Goal: Task Accomplishment & Management: Manage account settings

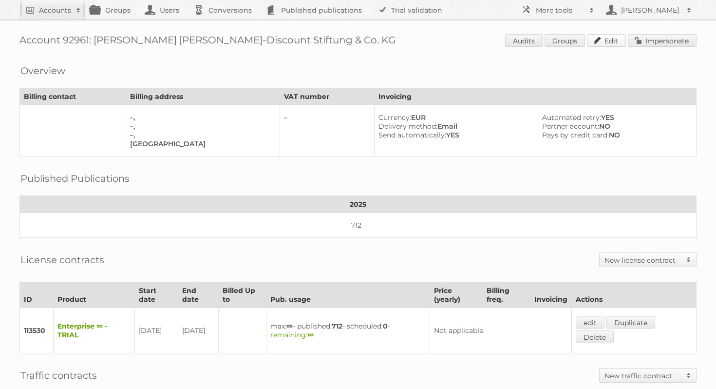
click at [601, 42] on link "Edit" at bounding box center [606, 40] width 39 height 13
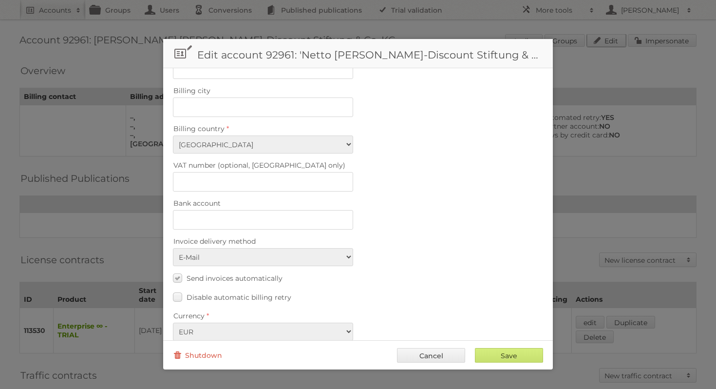
scroll to position [387, 0]
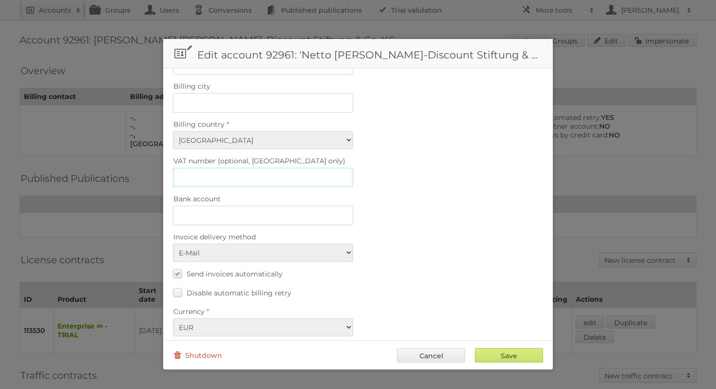
click at [245, 170] on input "VAT number (optional, EU only)" at bounding box center [263, 177] width 180 height 19
paste input "DE 133822409"
drag, startPoint x: 231, startPoint y: 169, endPoint x: 179, endPoint y: 168, distance: 52.6
click at [179, 168] on input "DE 133822409" at bounding box center [263, 177] width 180 height 19
click at [191, 168] on input "DE 133822409" at bounding box center [263, 177] width 180 height 19
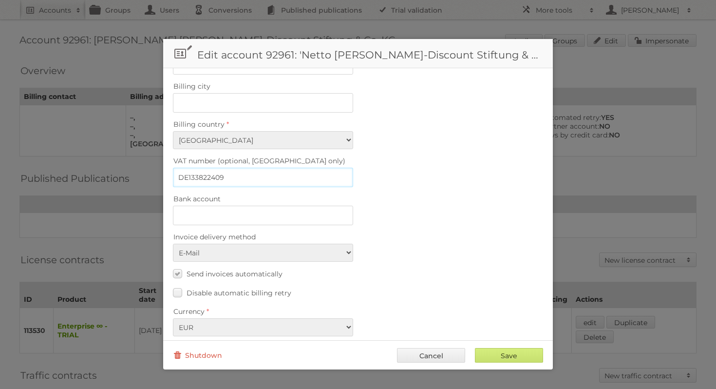
type input "DE133822409"
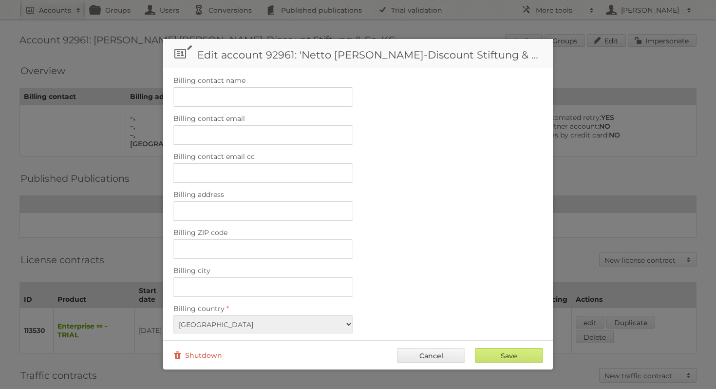
scroll to position [202, 0]
click at [227, 206] on input "Billing address" at bounding box center [263, 211] width 180 height 19
paste input "Industriepark Ponholz 1"
type input "Industriepark Ponholz 1"
click at [414, 196] on label "Billing address" at bounding box center [358, 196] width 370 height 14
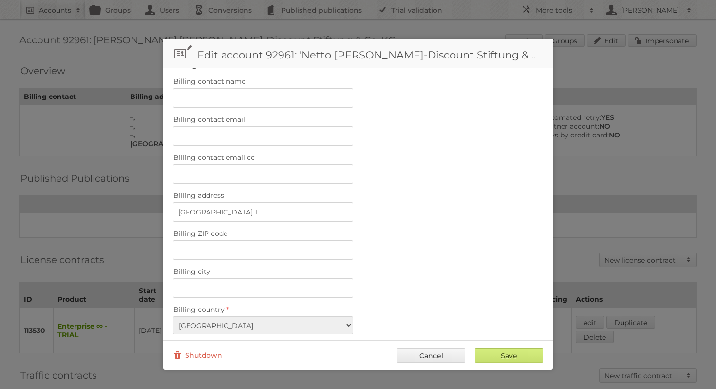
click at [353, 202] on input "Industriepark Ponholz 1" at bounding box center [263, 211] width 180 height 19
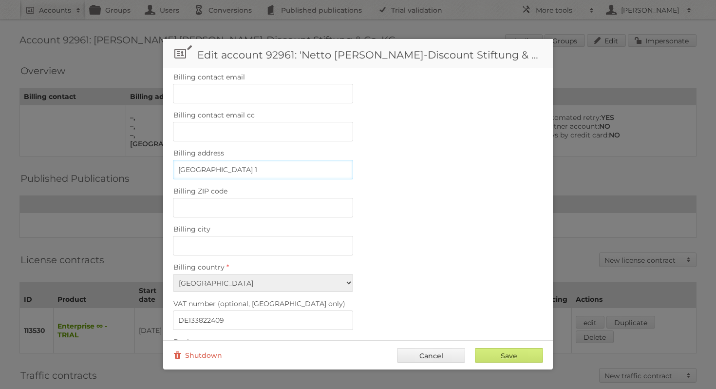
scroll to position [247, 0]
click at [236, 195] on input "Billing ZIP code" at bounding box center [263, 204] width 180 height 19
paste input "93142"
type input "93142"
click at [232, 239] on input "Billing city" at bounding box center [263, 242] width 180 height 19
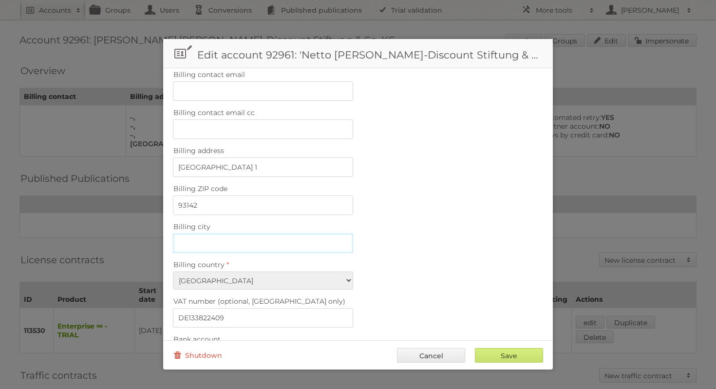
paste input "Maxhütte-Haidhof"
type input "Maxhütte-Haidhof"
click at [426, 222] on label "Billing city" at bounding box center [358, 227] width 370 height 14
click at [353, 233] on input "Maxhütte-Haidhof" at bounding box center [263, 242] width 180 height 19
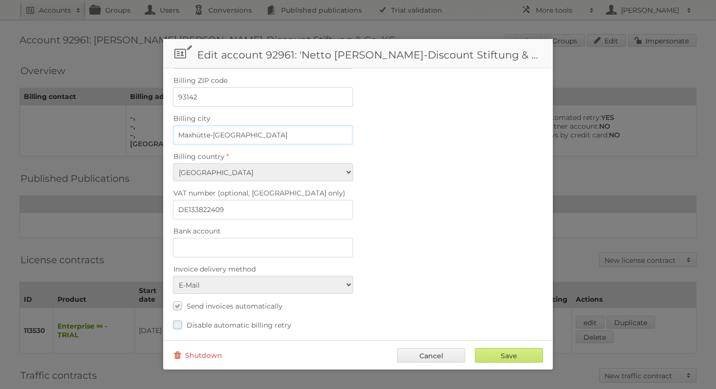
scroll to position [377, 0]
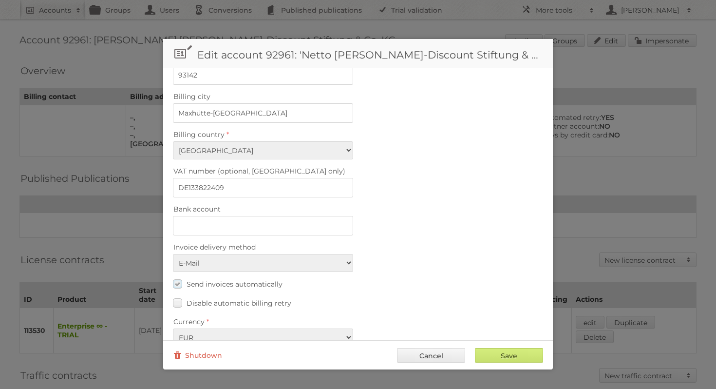
click at [178, 277] on label "Send invoices automatically" at bounding box center [228, 284] width 110 height 14
click at [0, 0] on input "Send invoices automatically" at bounding box center [0, 0] width 0 height 0
click at [517, 357] on input "Save" at bounding box center [509, 355] width 68 height 15
type input "..."
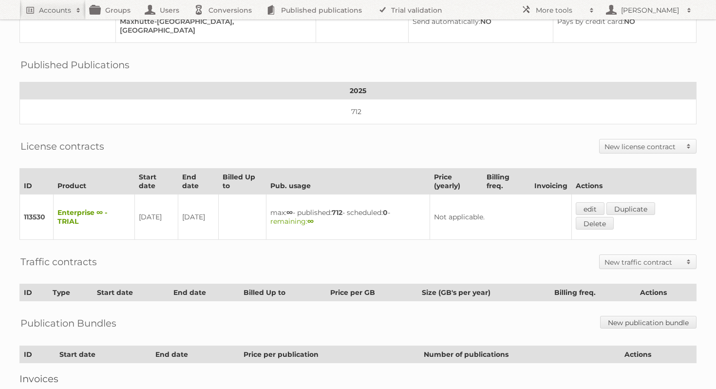
scroll to position [121, 0]
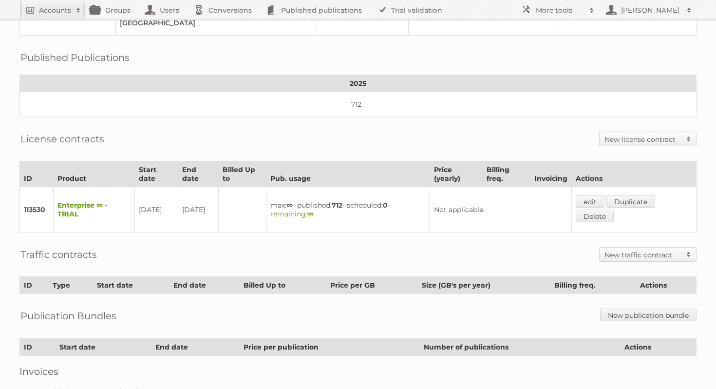
click at [634, 135] on h2 "New license contract" at bounding box center [643, 139] width 77 height 10
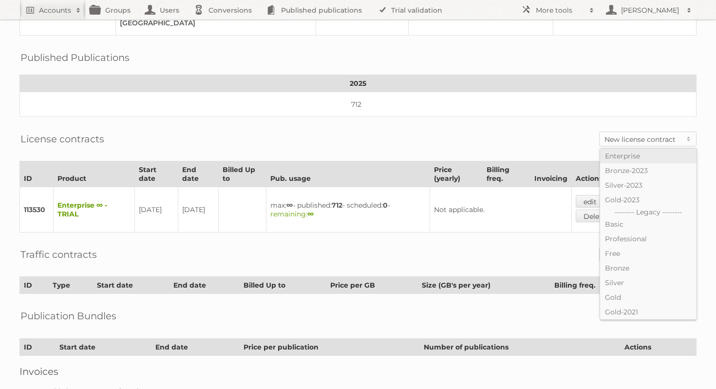
click at [628, 152] on link "Enterprise" at bounding box center [648, 156] width 96 height 15
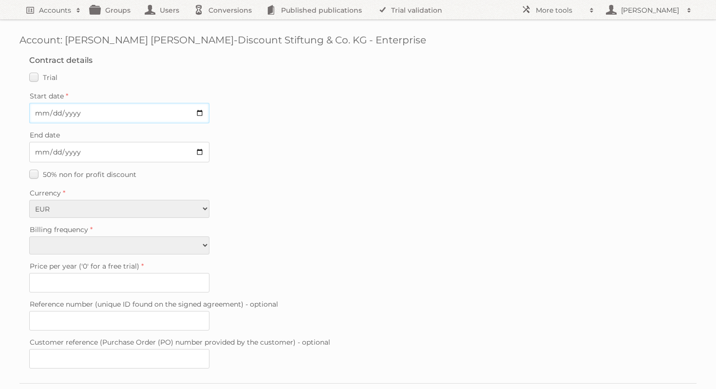
click at [203, 114] on input "Start date" at bounding box center [119, 113] width 180 height 20
type input "[DATE]"
click at [135, 243] on select "Monthly Quarterly Yearly Every 2 years" at bounding box center [119, 245] width 180 height 18
select select "yearly"
type input "0"
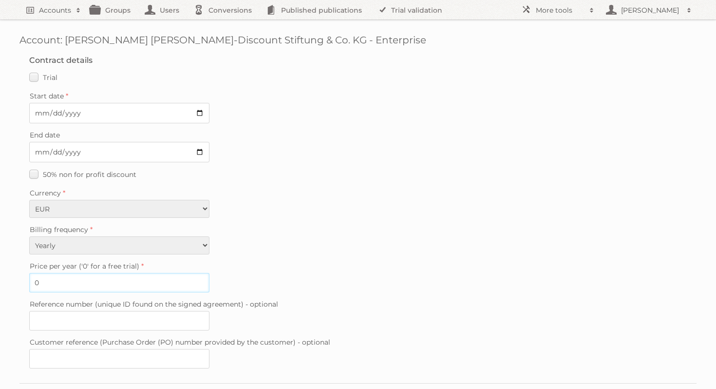
click at [107, 281] on input "0" at bounding box center [119, 282] width 180 height 19
type input "32000"
click at [297, 220] on fieldset "Contract details Trial Verified trial Start date 2025-07-01 End date 50% non fo…" at bounding box center [357, 214] width 677 height 337
click at [104, 321] on input "Reference number (unique ID found on the signed agreement) - optional" at bounding box center [119, 320] width 180 height 19
paste input "20250516-172347488"
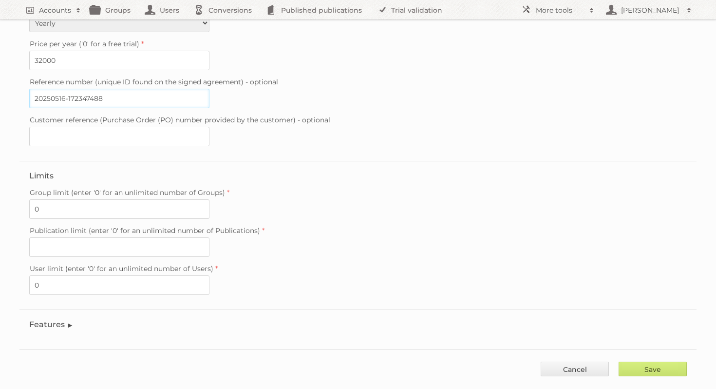
scroll to position [232, 0]
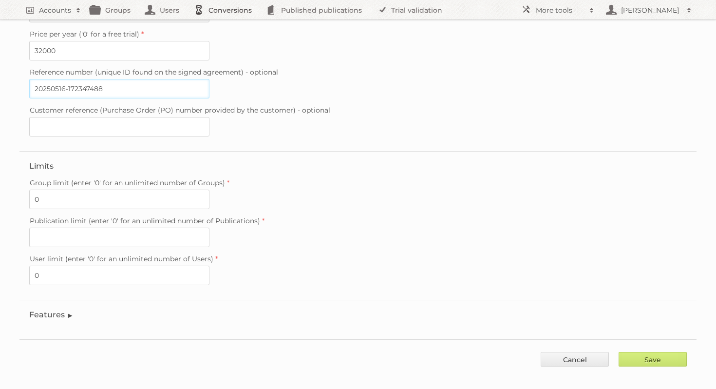
type input "20250516-172347488"
click at [106, 231] on input "Publication limit (enter '0' for an unlimited number of Publications)" at bounding box center [119, 237] width 180 height 19
type input "0"
click at [367, 223] on div "Publication limit (enter '0' for an unlimited number of Publications) 0" at bounding box center [358, 230] width 658 height 33
click at [667, 354] on input "Save" at bounding box center [653, 359] width 68 height 15
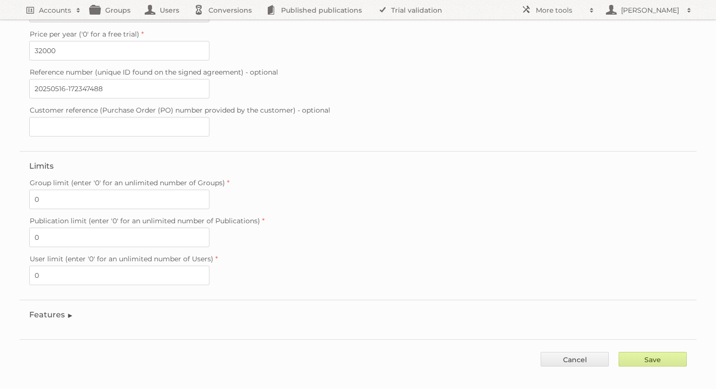
type input "..."
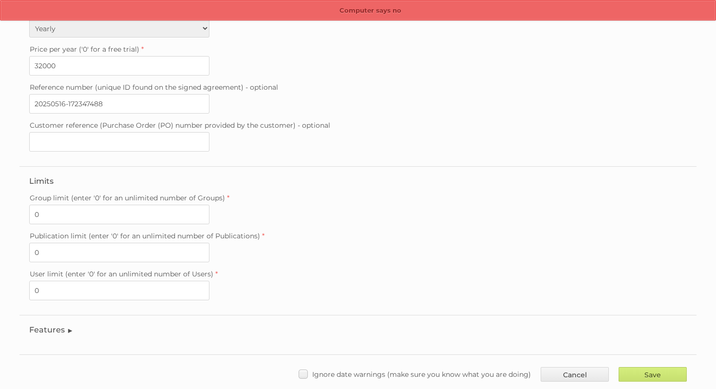
scroll to position [219, 0]
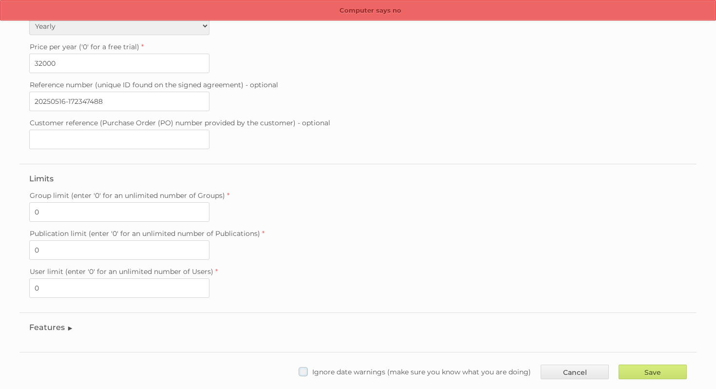
click at [306, 364] on label "Ignore date warnings (make sure you know what you are doing)" at bounding box center [415, 371] width 232 height 14
click at [0, 0] on input "Ignore date warnings (make sure you know what you are doing)" at bounding box center [0, 0] width 0 height 0
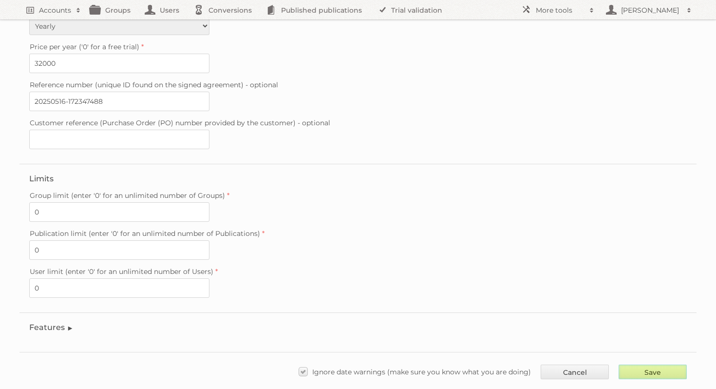
click at [668, 365] on input "Save" at bounding box center [653, 371] width 68 height 15
type input "..."
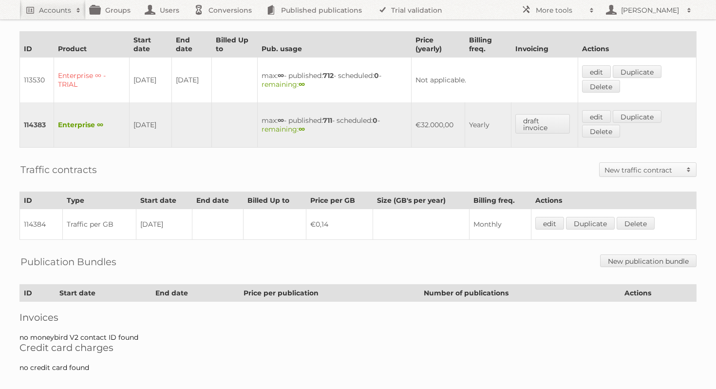
scroll to position [251, 0]
click at [651, 165] on h2 "New traffic contract" at bounding box center [643, 170] width 77 height 10
click at [646, 180] on link "Traffic bundle" at bounding box center [648, 186] width 96 height 15
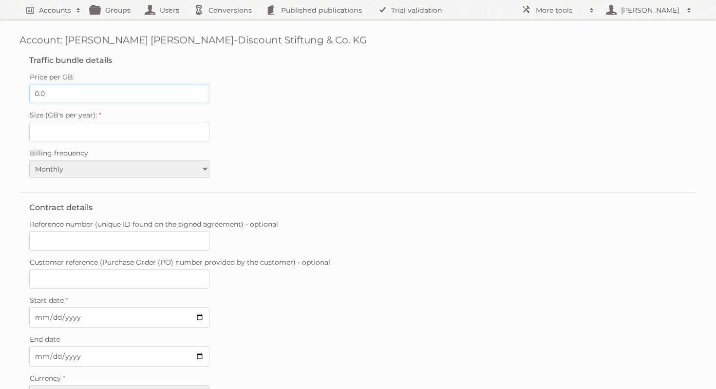
click at [78, 98] on input "0.0" at bounding box center [119, 93] width 180 height 19
type input "0.075"
click at [76, 124] on input "Size (GB's per year):" at bounding box center [119, 131] width 180 height 19
type input "3600000"
click at [159, 169] on select "Monthly Quarterly Yearly Every 2 years" at bounding box center [119, 169] width 180 height 18
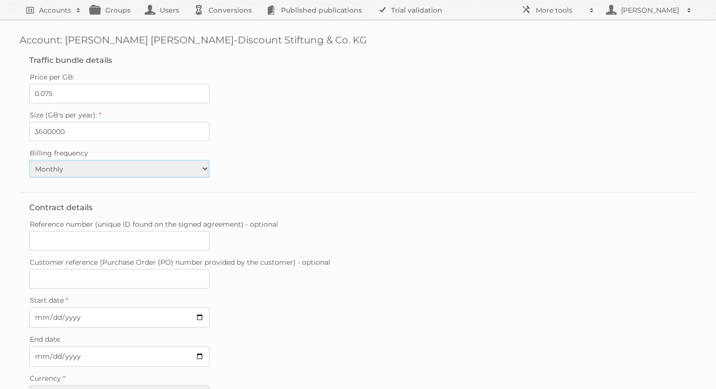
select select "yearly"
click at [96, 237] on input "Reference number (unique ID found on the signed agreement) - optional" at bounding box center [119, 240] width 180 height 19
paste input "20250516-172347488"
type input "20250516-172347488"
click at [197, 309] on input "Start date" at bounding box center [119, 317] width 180 height 20
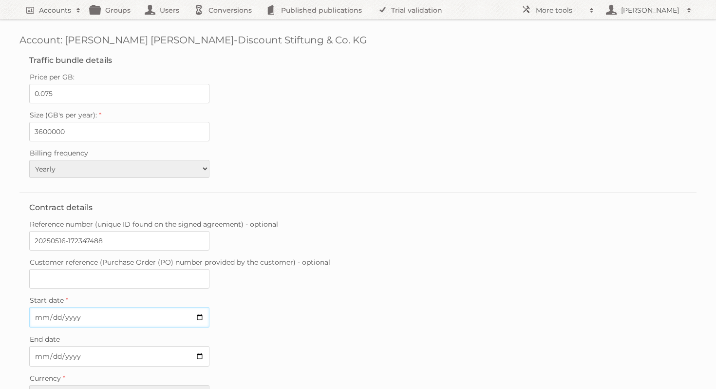
type input "[DATE]"
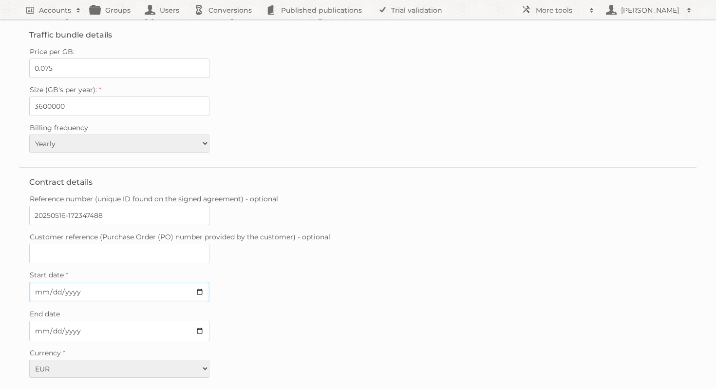
scroll to position [80, 0]
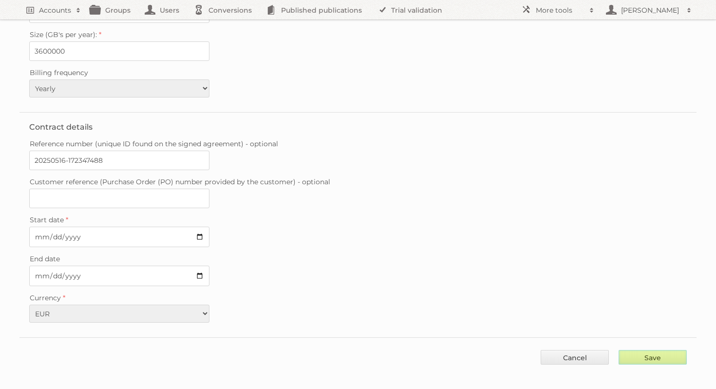
click at [654, 350] on input "Save" at bounding box center [653, 357] width 68 height 15
type input "..."
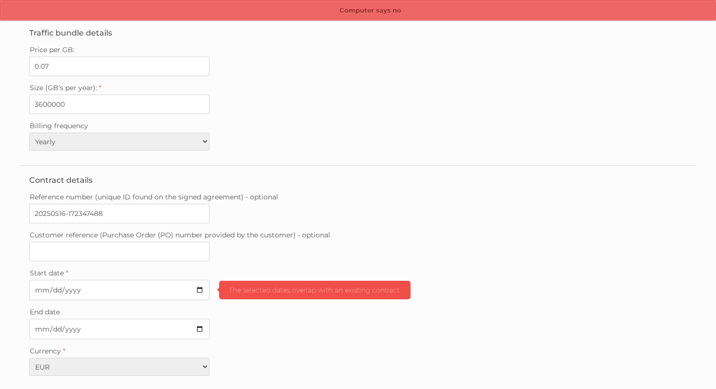
scroll to position [80, 0]
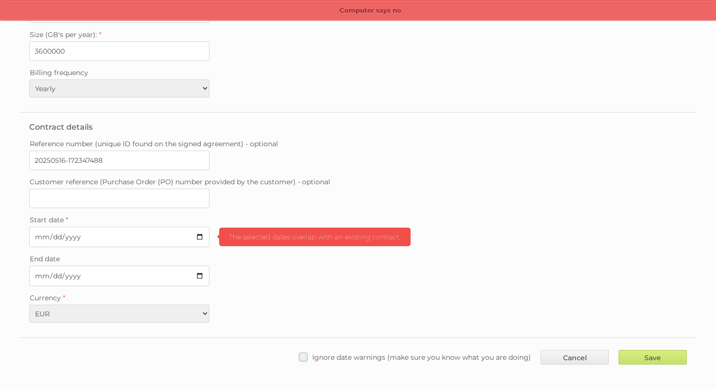
click at [307, 354] on label "Ignore date warnings (make sure you know what you are doing)" at bounding box center [415, 357] width 232 height 14
click at [0, 0] on input "Ignore date warnings (make sure you know what you are doing)" at bounding box center [0, 0] width 0 height 0
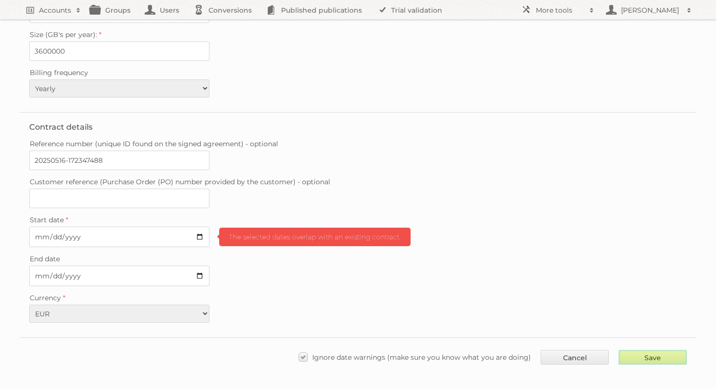
click at [647, 350] on input "Save" at bounding box center [653, 357] width 68 height 15
type input "..."
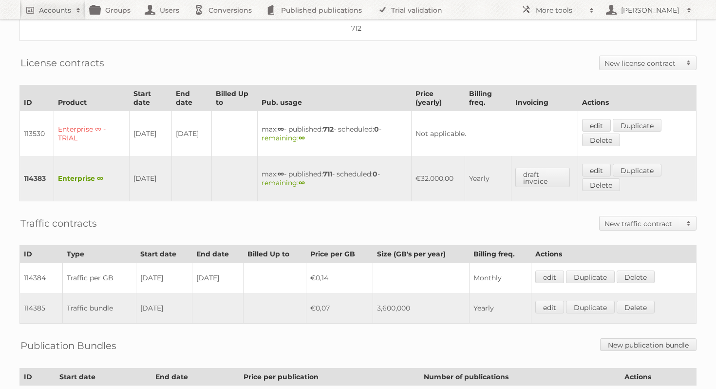
scroll to position [199, 0]
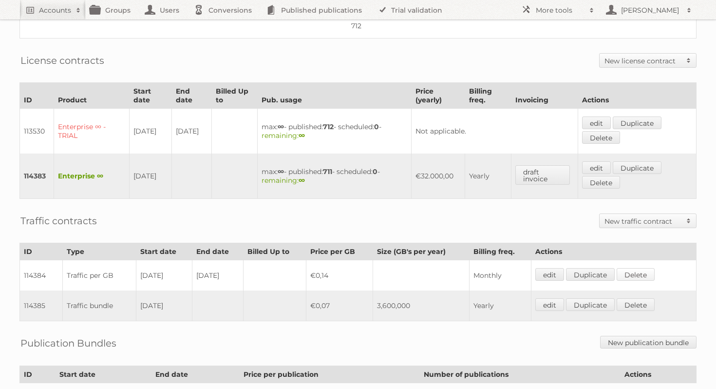
click at [647, 269] on link "Delete" at bounding box center [636, 274] width 38 height 13
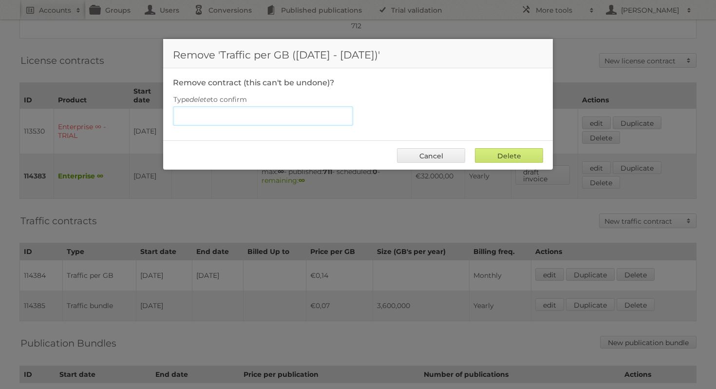
click at [291, 121] on input "Type delete to confirm" at bounding box center [263, 115] width 180 height 19
type input "delete"
click at [506, 159] on input "Delete" at bounding box center [509, 155] width 68 height 15
type input "Delete"
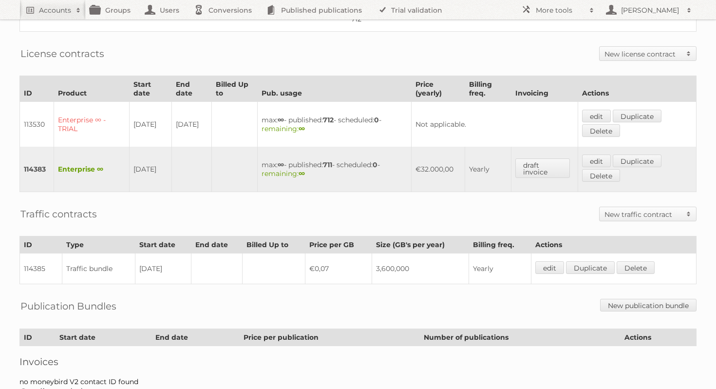
scroll to position [208, 0]
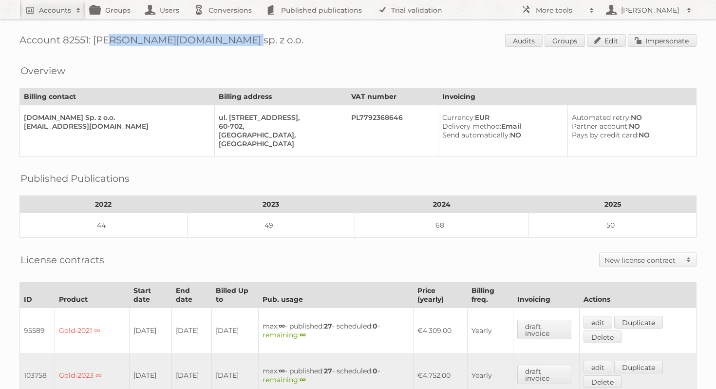
drag, startPoint x: 223, startPoint y: 39, endPoint x: 97, endPoint y: 43, distance: 126.3
click at [97, 43] on h1 "Account 82551: [PERSON_NAME][DOMAIN_NAME] sp. z o.o. Audits Groups Edit Imperso…" at bounding box center [357, 41] width 677 height 15
copy h1 "[DOMAIN_NAME] sp. z o.o."
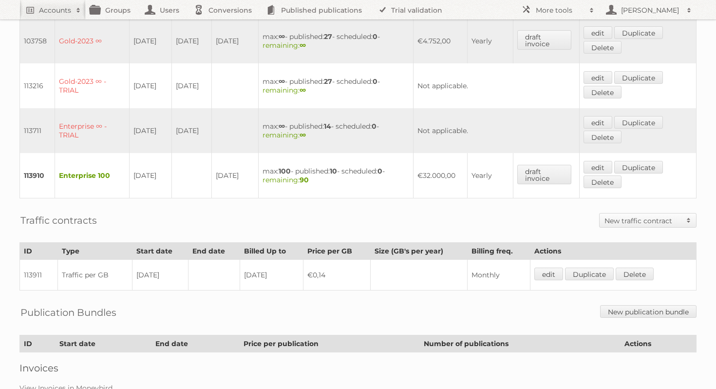
scroll to position [388, 0]
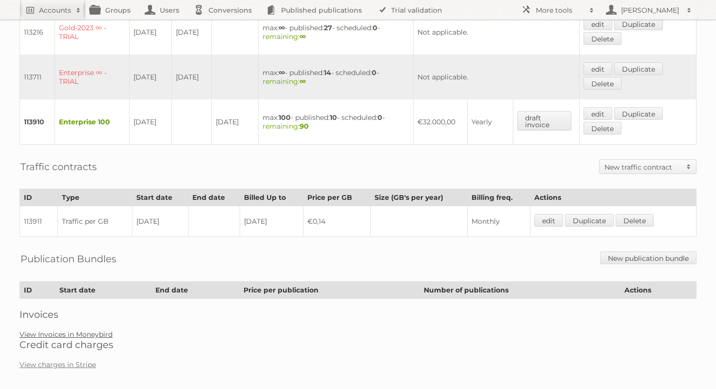
click at [81, 330] on link "View Invoices in Moneybird" at bounding box center [65, 334] width 93 height 9
